Goal: Task Accomplishment & Management: Use online tool/utility

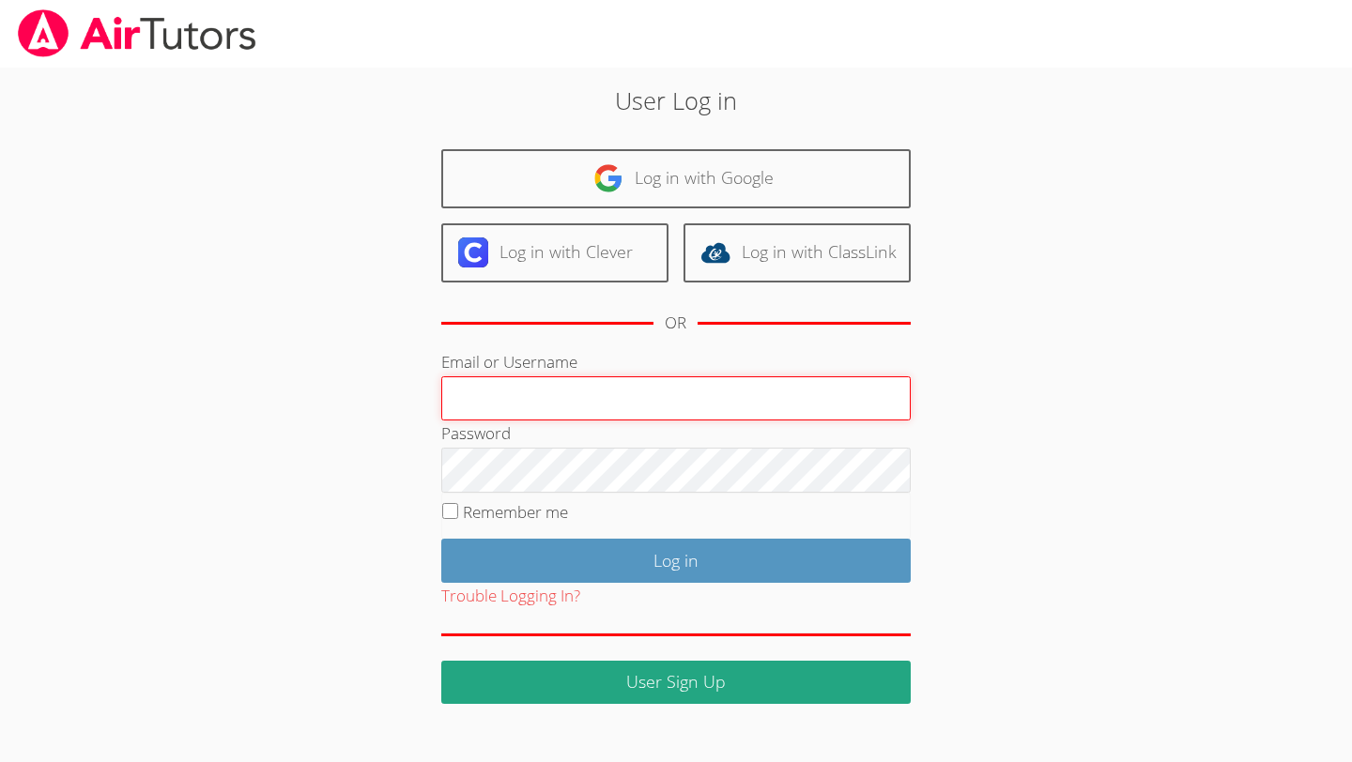
click at [581, 394] on input "Email or Username" at bounding box center [675, 398] width 469 height 45
type input "meganrafferty+milpitas@airtutors.org"
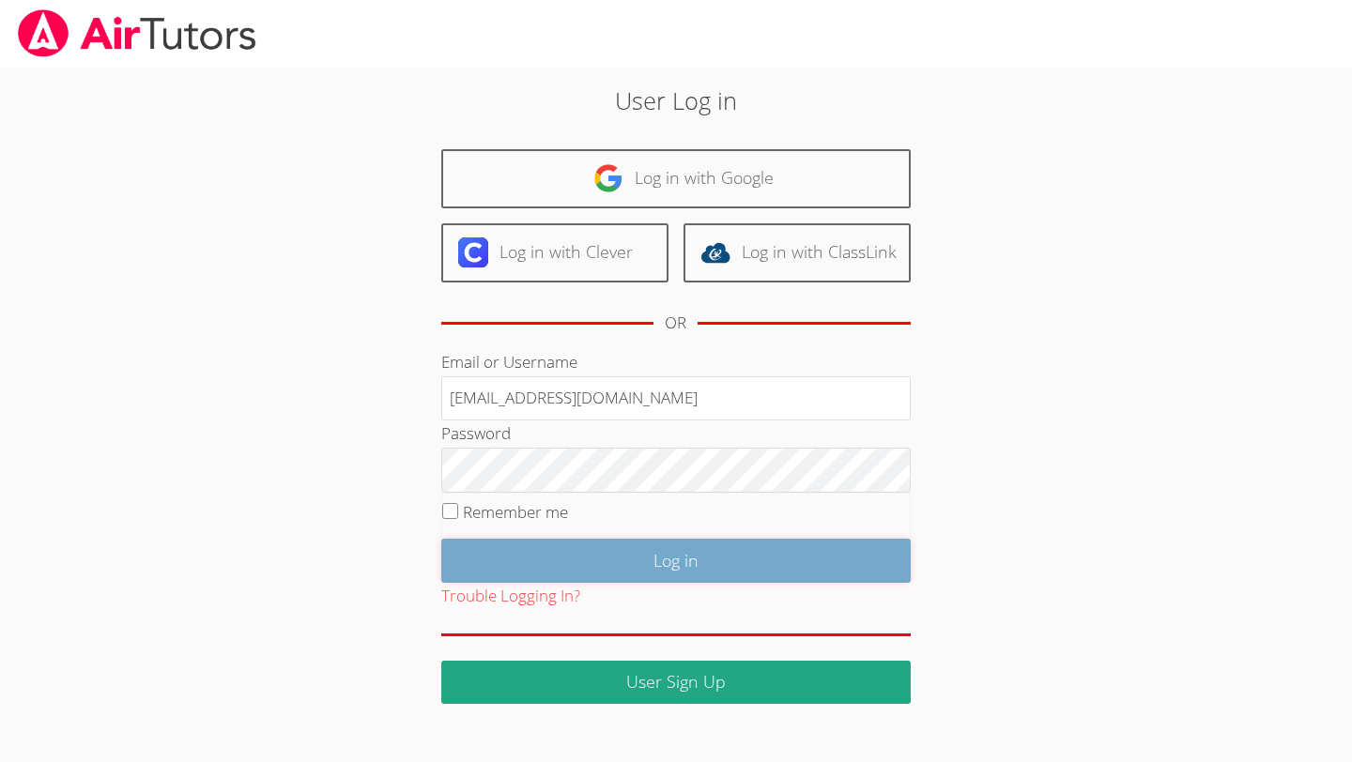
click at [619, 563] on input "Log in" at bounding box center [675, 561] width 469 height 44
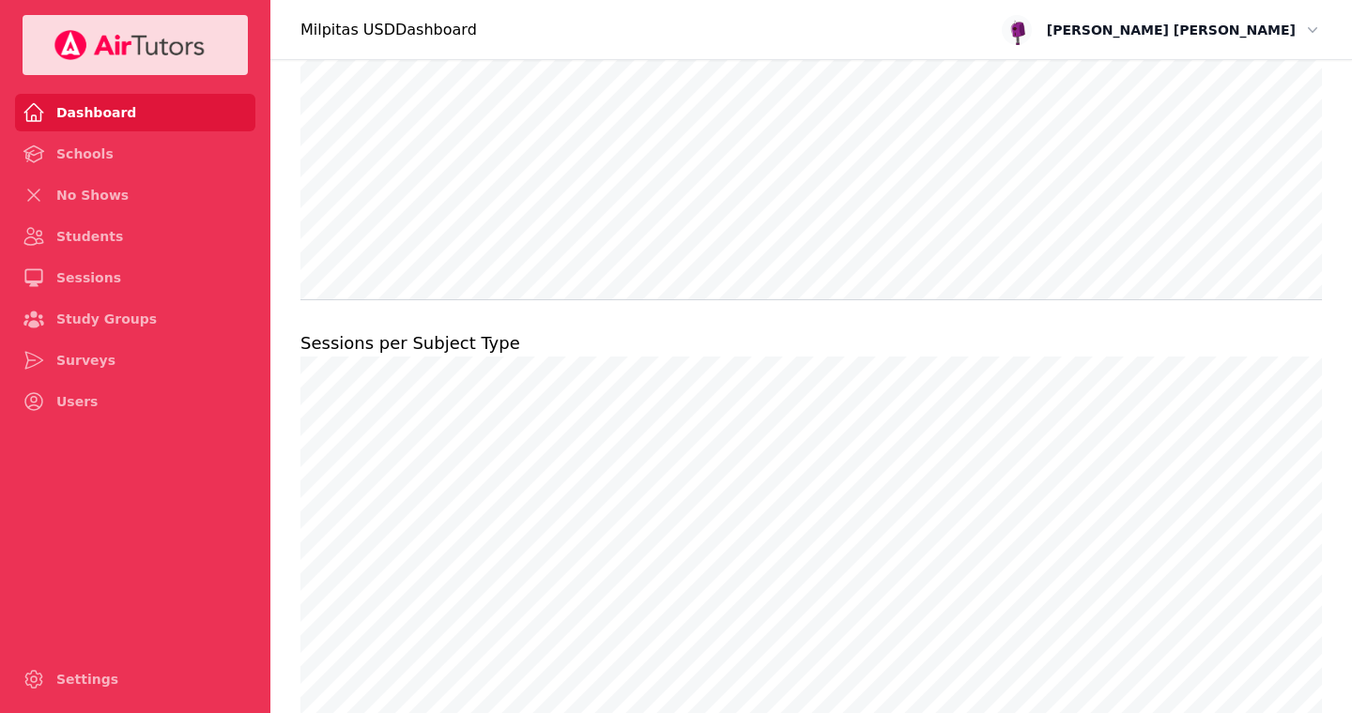
scroll to position [1429, 0]
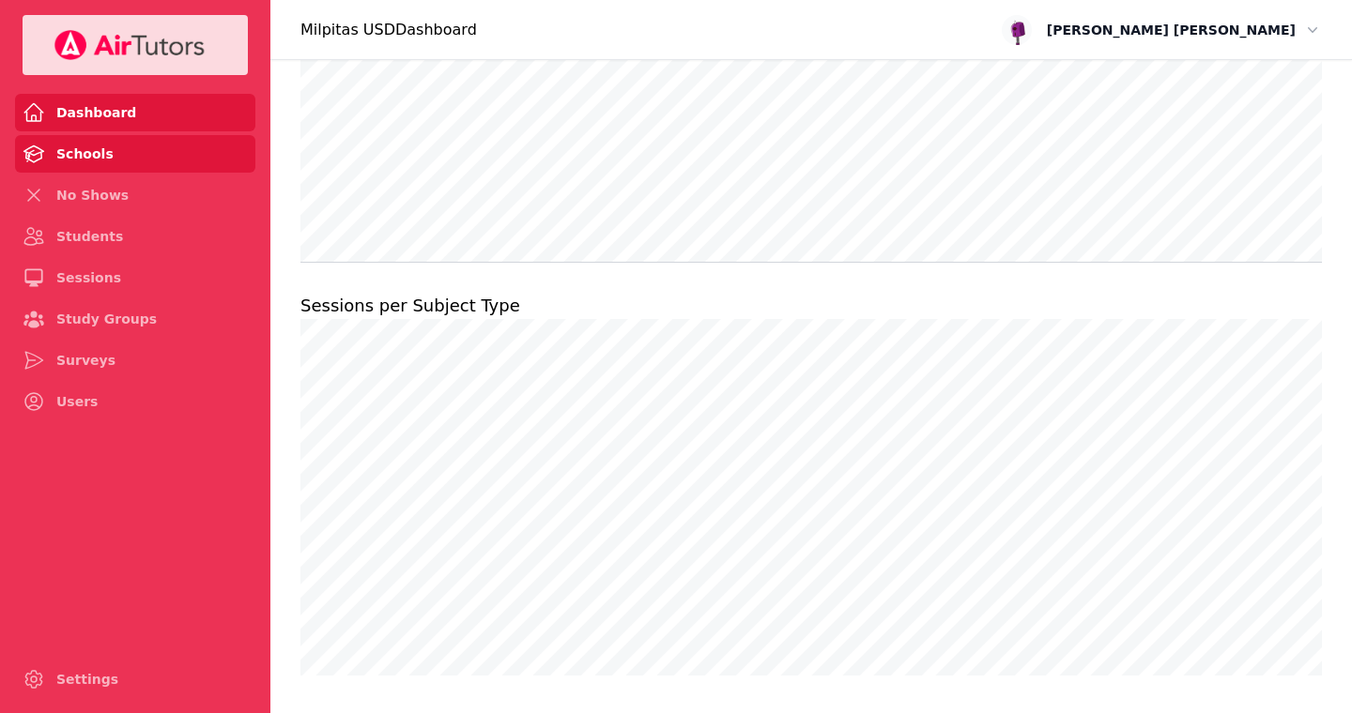
click at [80, 148] on link "Schools" at bounding box center [135, 154] width 240 height 38
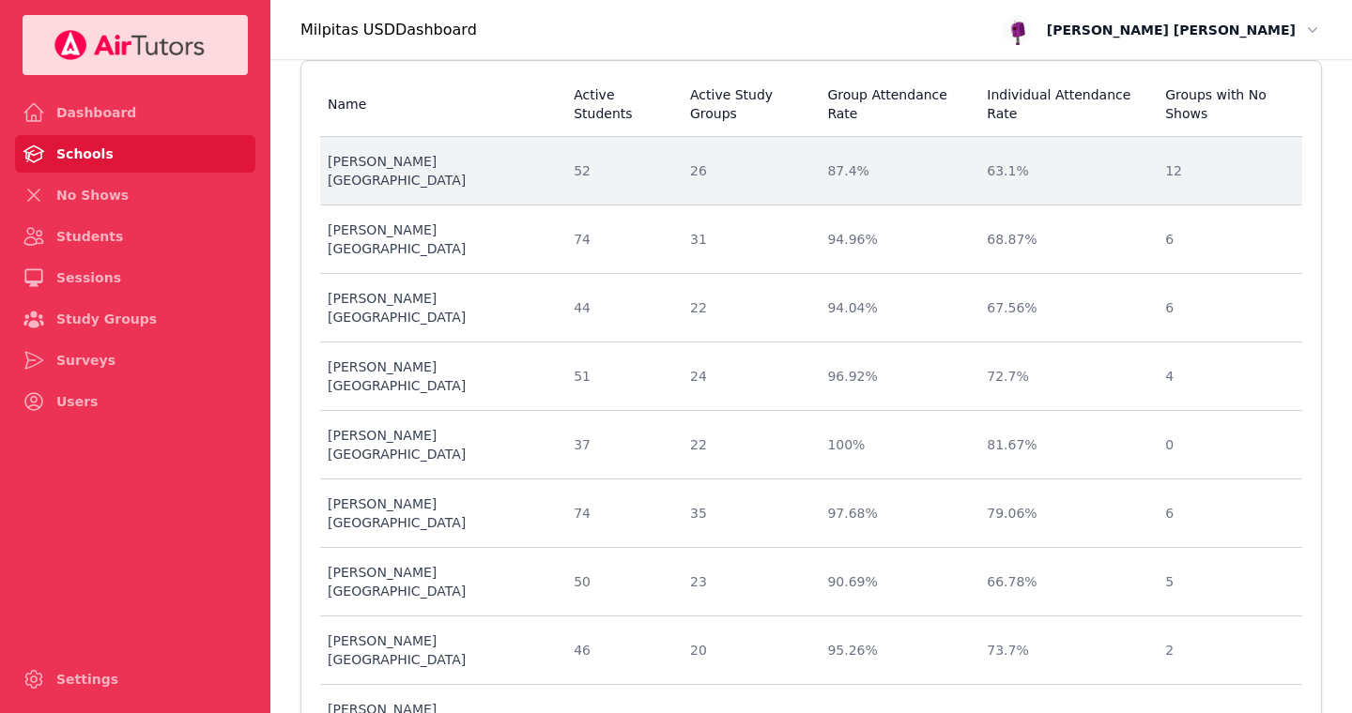
scroll to position [146, 0]
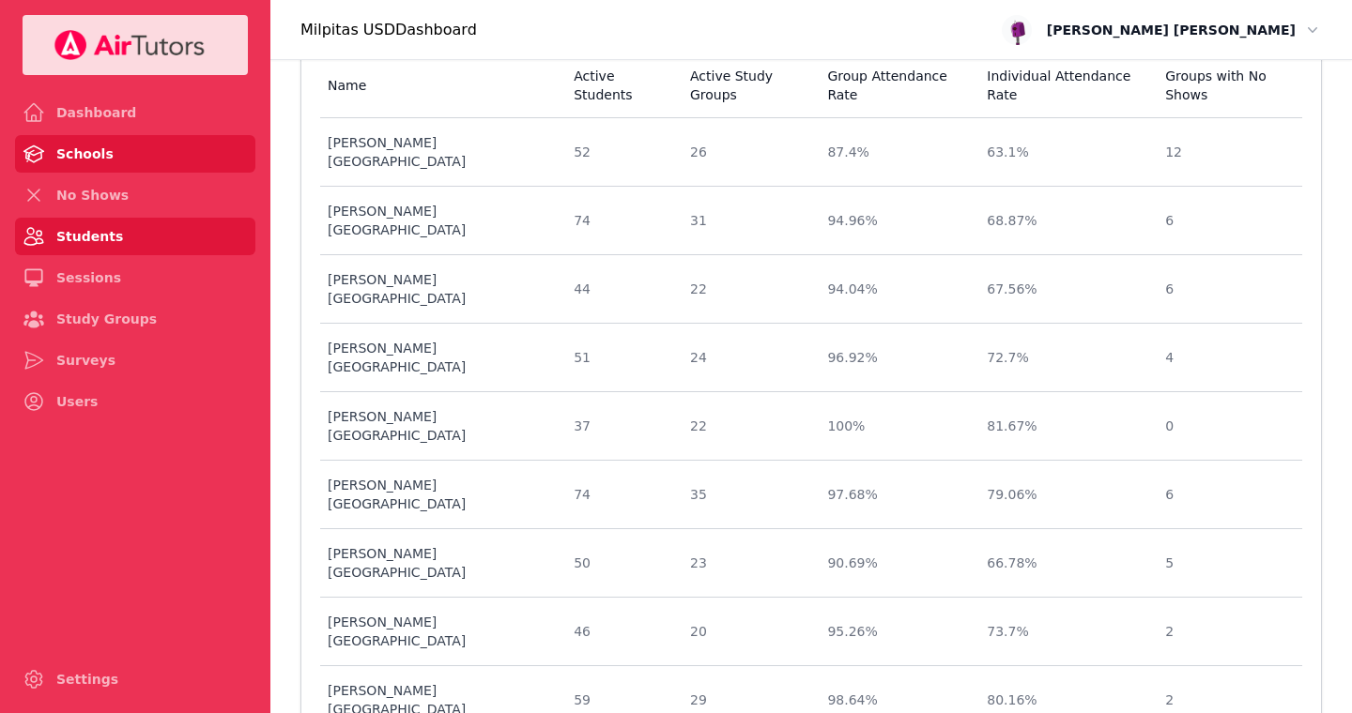
click at [160, 223] on link "Students" at bounding box center [135, 237] width 240 height 38
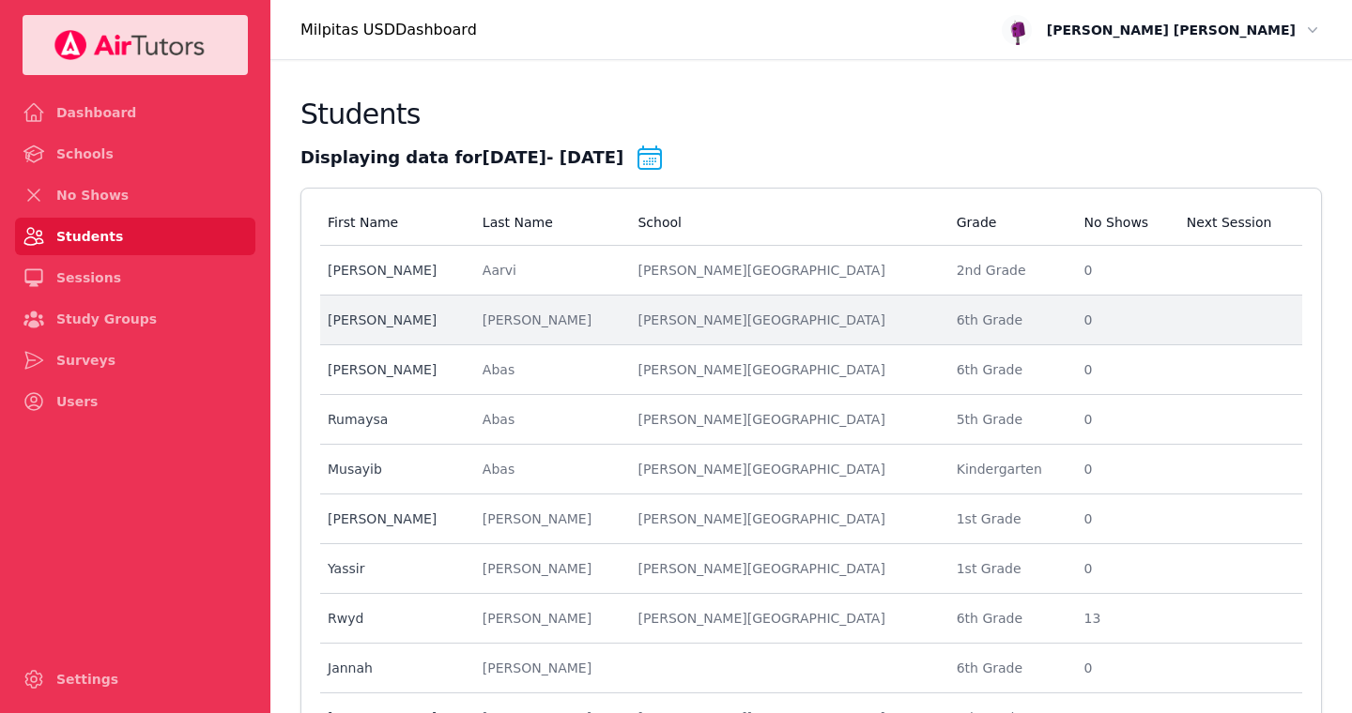
click at [556, 315] on div "[PERSON_NAME]" at bounding box center [549, 320] width 133 height 19
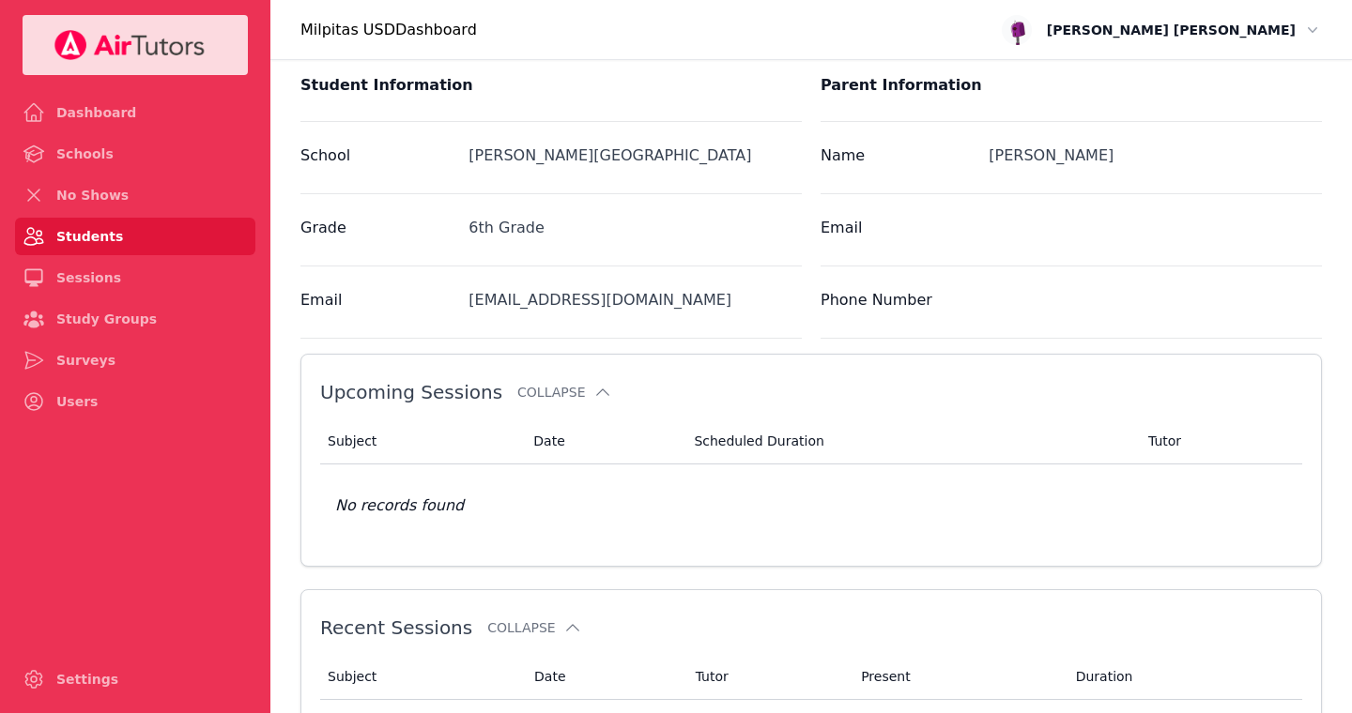
scroll to position [441, 0]
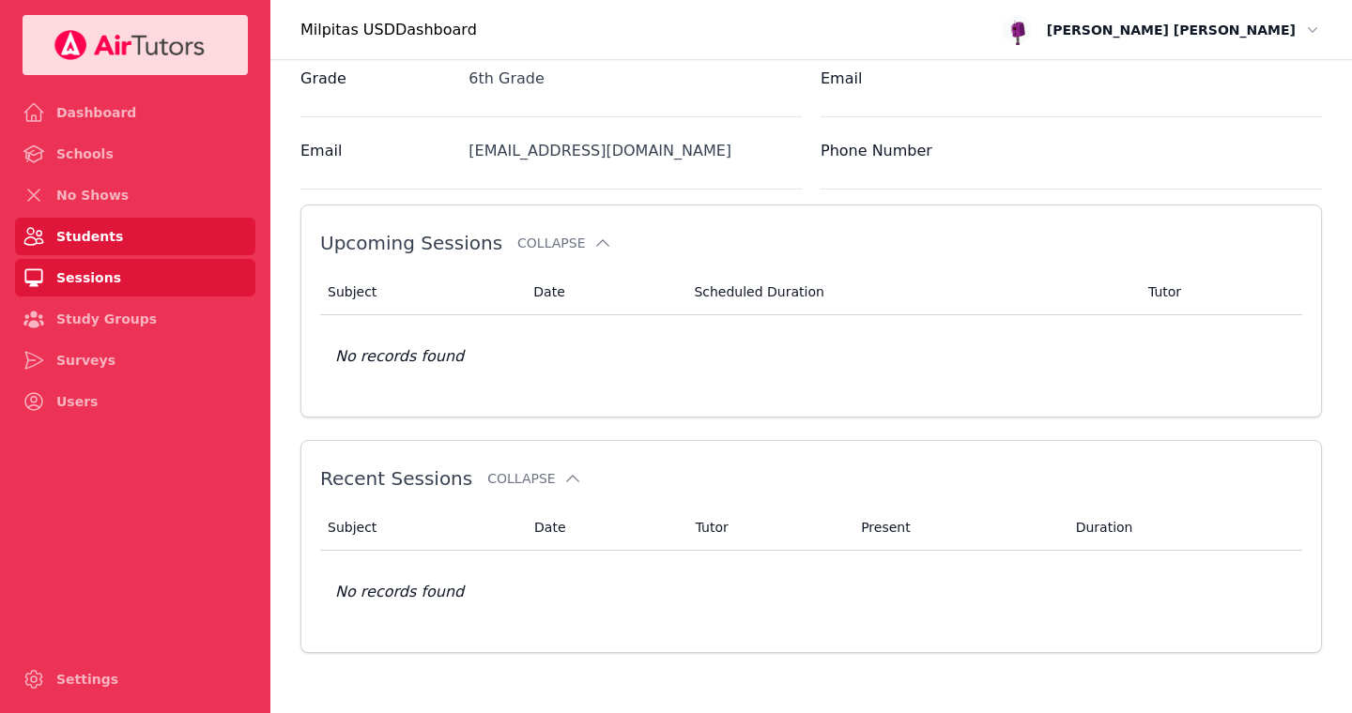
click at [135, 289] on link "Sessions" at bounding box center [135, 278] width 240 height 38
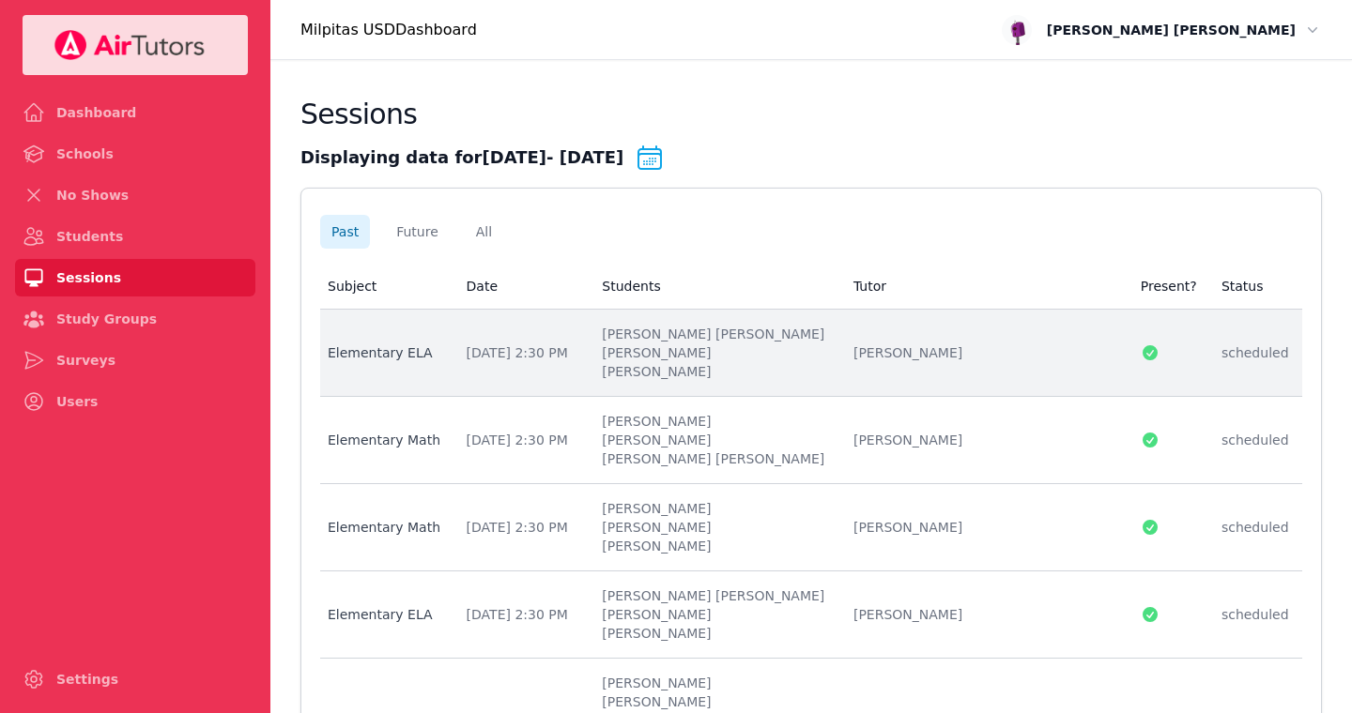
click at [587, 374] on td "Date [DATE] 2:30 PM" at bounding box center [523, 353] width 136 height 87
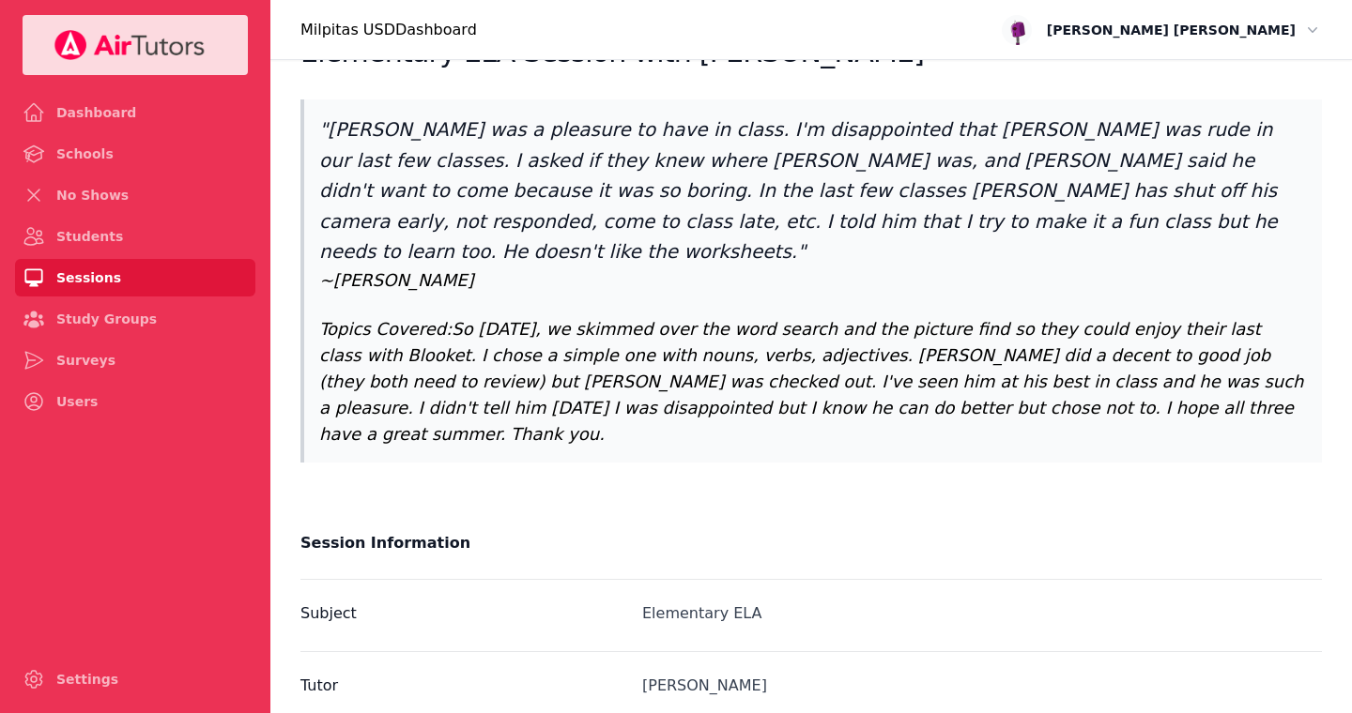
scroll to position [64, 0]
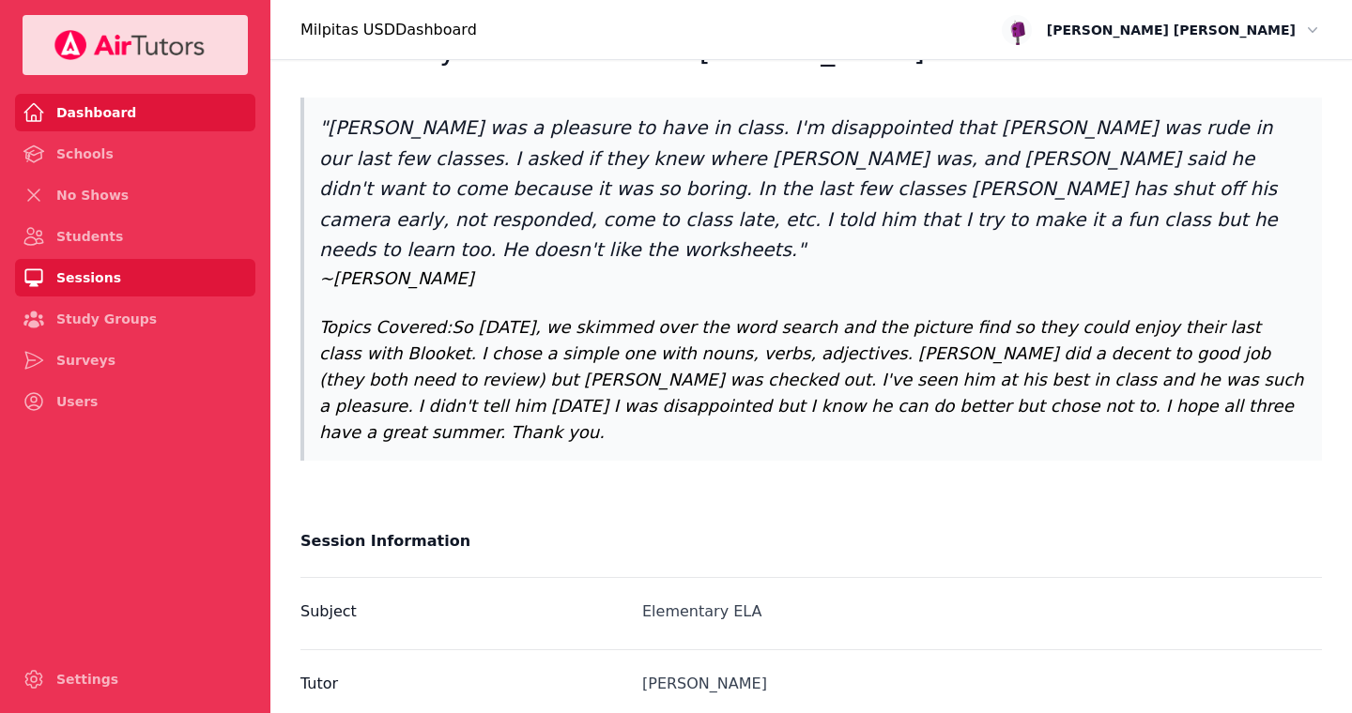
click at [84, 113] on link "Dashboard" at bounding box center [135, 113] width 240 height 38
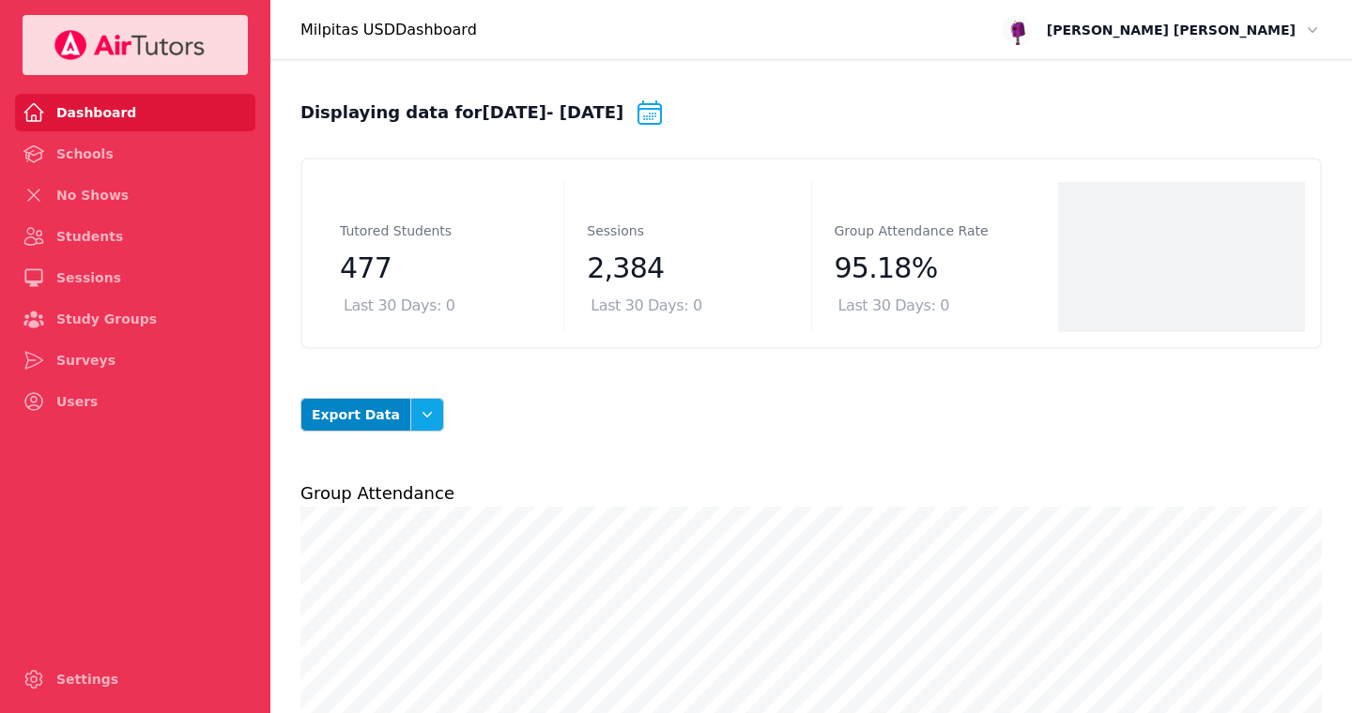
click at [422, 416] on icon "button" at bounding box center [427, 415] width 19 height 19
click at [405, 599] on button "Student Attendance Summary" at bounding box center [394, 598] width 105 height 71
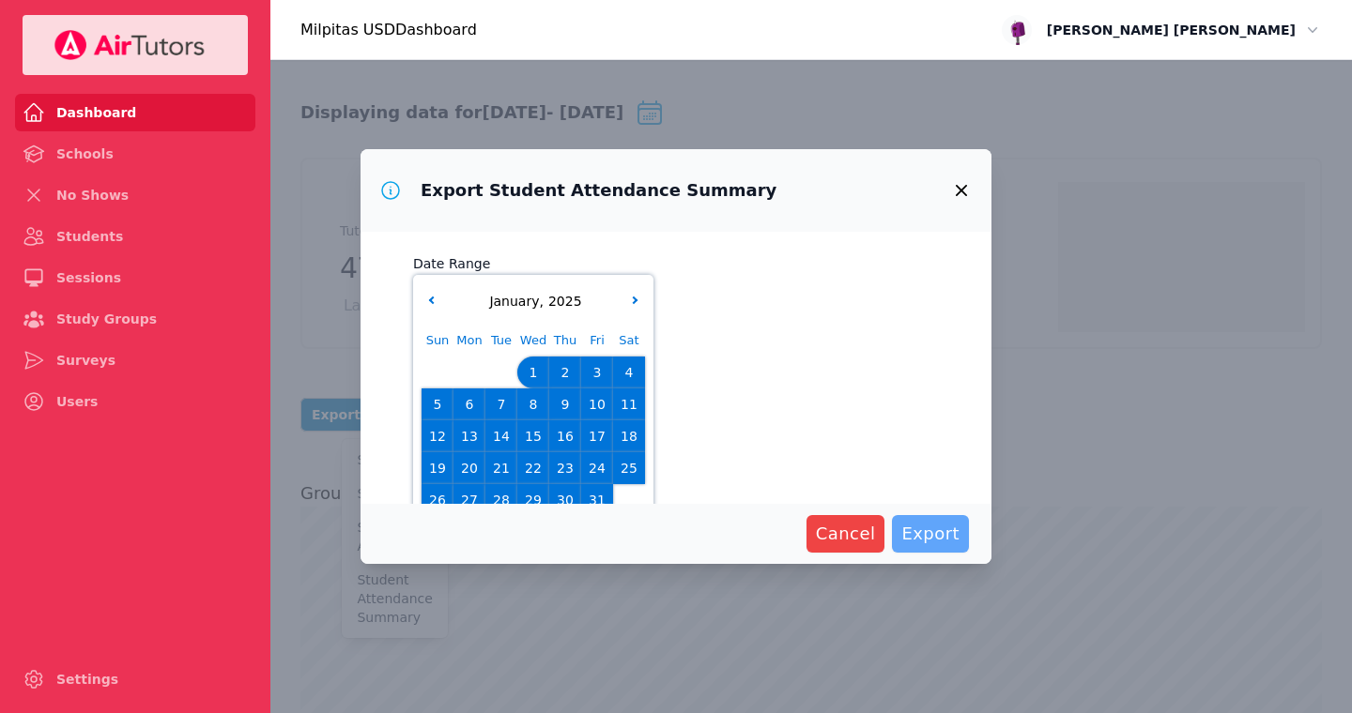
click at [944, 537] on span "Export" at bounding box center [930, 534] width 58 height 26
